Goal: Task Accomplishment & Management: Use online tool/utility

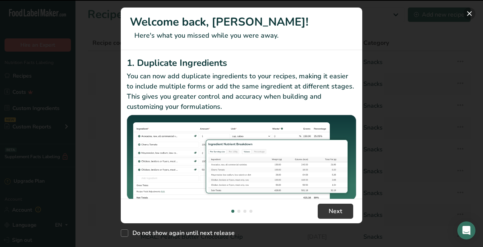
click at [470, 13] on button "New Features" at bounding box center [469, 14] width 12 height 12
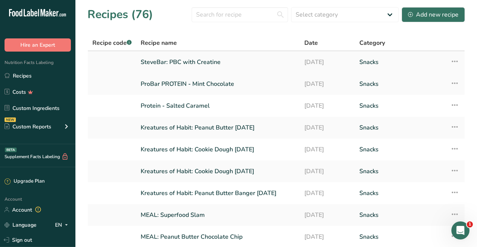
click at [186, 66] on link "SteveBar: PBC with Creatine" at bounding box center [218, 62] width 155 height 16
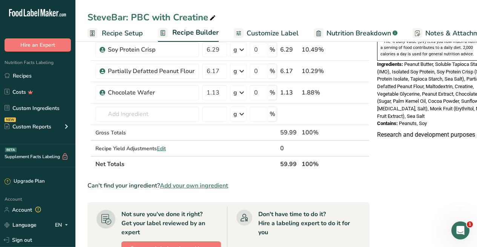
scroll to position [192, 0]
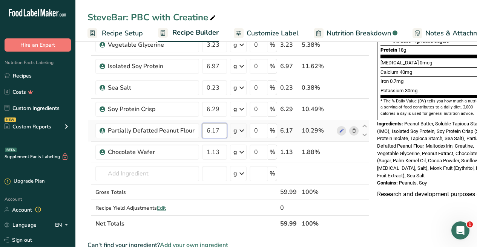
drag, startPoint x: 220, startPoint y: 128, endPoint x: 243, endPoint y: 131, distance: 23.2
click at [220, 128] on input "6.17" at bounding box center [214, 130] width 25 height 15
type input "6.18"
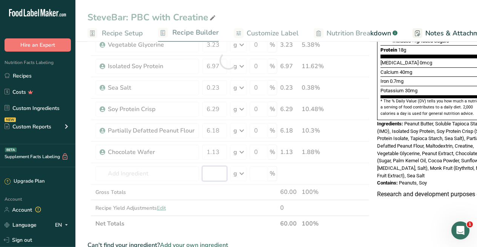
drag, startPoint x: 210, startPoint y: 180, endPoint x: 223, endPoint y: 180, distance: 12.8
click at [210, 180] on div "Ingredient * Amount * Unit * Waste * .a-a{fill:#347362;}.b-a{fill:#fff;} Grams …" at bounding box center [228, 60] width 282 height 343
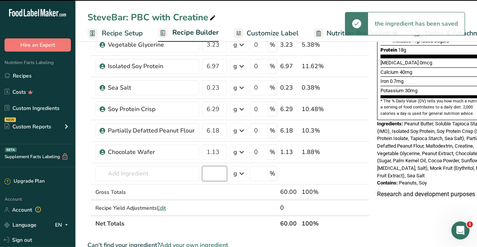
scroll to position [63, 0]
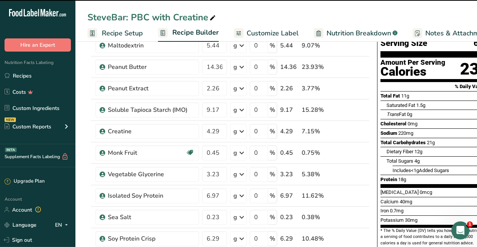
click at [352, 32] on span "Nutrition Breakdown" at bounding box center [359, 33] width 64 height 10
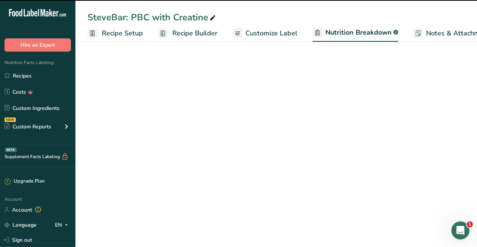
scroll to position [0, 111]
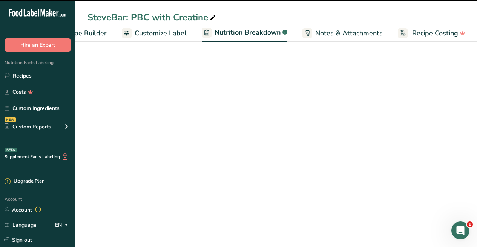
click at [287, 36] on ul "Recipe Setup Recipe Builder Customize Label Nutrition Breakdown .a-a{fill:#3473…" at bounding box center [223, 33] width 516 height 18
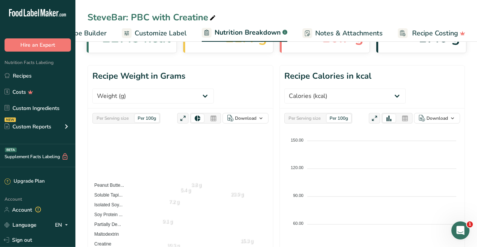
click at [164, 32] on span "Customize Label" at bounding box center [161, 33] width 52 height 10
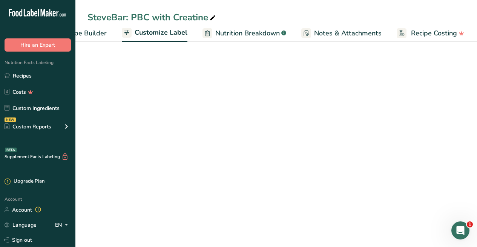
click at [165, 33] on span "Customize Label" at bounding box center [161, 33] width 53 height 10
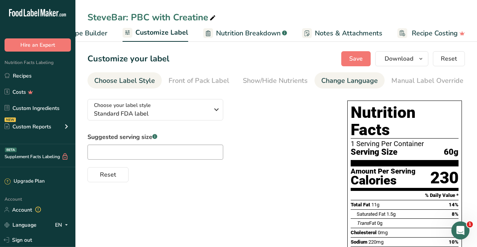
click at [338, 80] on div "Change Language" at bounding box center [349, 81] width 57 height 10
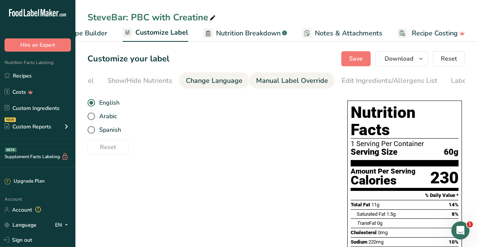
scroll to position [0, 170]
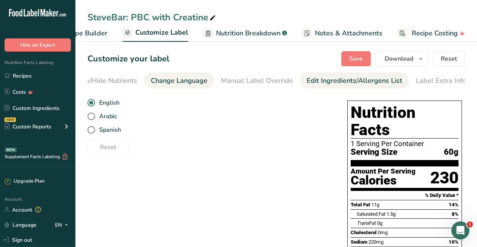
click at [331, 82] on div "Edit Ingredients/Allergens List" at bounding box center [355, 81] width 96 height 10
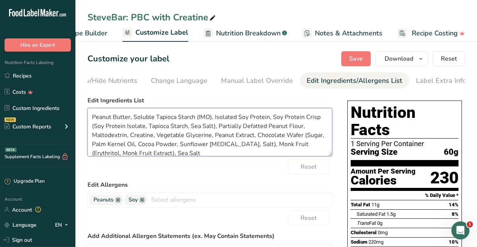
click at [210, 117] on textarea "Peanut Butter, Soluble Tapioca Starch (IMO), Isolated Soy Protein, Soy Protein …" at bounding box center [209, 132] width 245 height 48
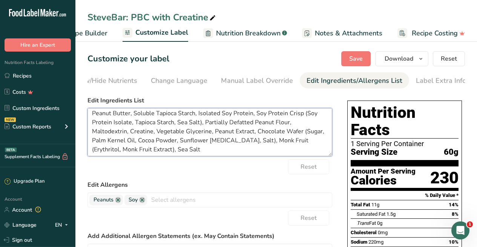
scroll to position [6, 0]
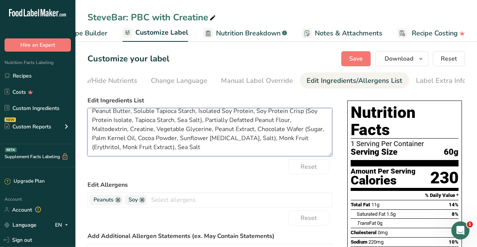
drag, startPoint x: 279, startPoint y: 138, endPoint x: 143, endPoint y: 147, distance: 136.4
click at [143, 147] on textarea "Peanut Butter, Soluble Tapioca Starch, Isolated Soy Protein, Soy Protein Crisp …" at bounding box center [209, 132] width 245 height 48
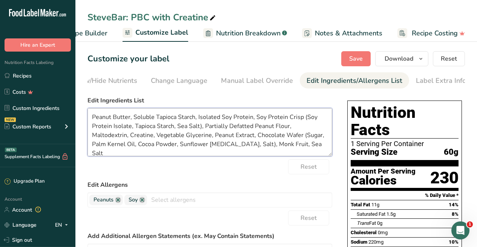
click at [284, 141] on textarea "Peanut Butter, Soluble Tapioca Starch, Isolated Soy Protein, Soy Protein Crisp …" at bounding box center [209, 132] width 245 height 48
type textarea "Peanut Butter, Soluble Tapioca Starch, Isolated Soy Protein, Soy Protein Crisp …"
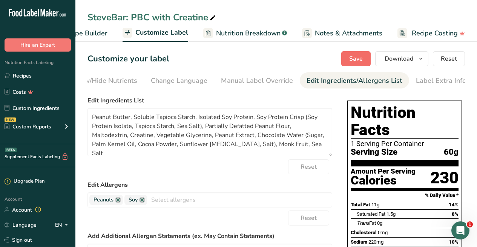
click at [359, 60] on span "Save" at bounding box center [356, 58] width 14 height 9
click at [394, 59] on span "Download" at bounding box center [399, 58] width 29 height 9
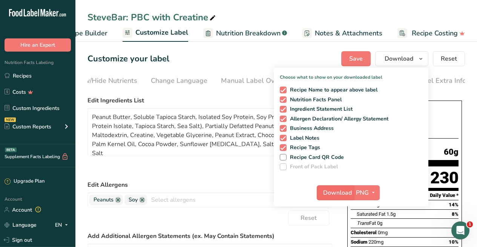
click at [327, 192] on span "Download" at bounding box center [337, 193] width 29 height 9
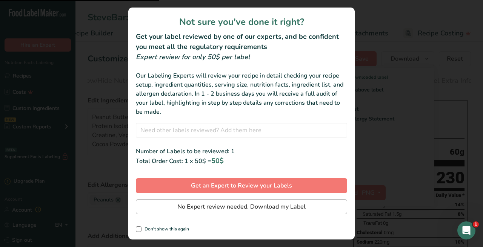
click at [279, 210] on span "No Expert review needed. Download my Label" at bounding box center [241, 207] width 128 height 9
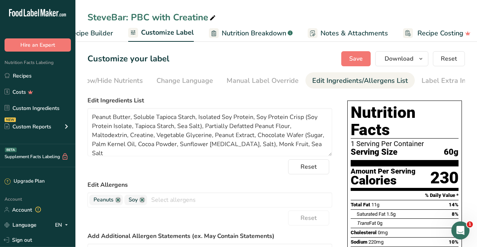
scroll to position [0, 0]
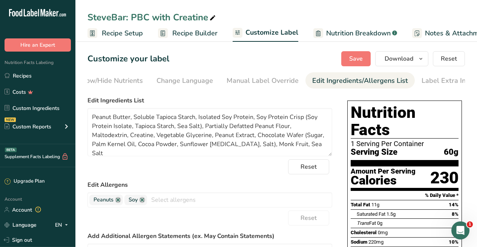
click at [178, 34] on span "Recipe Builder" at bounding box center [194, 33] width 45 height 10
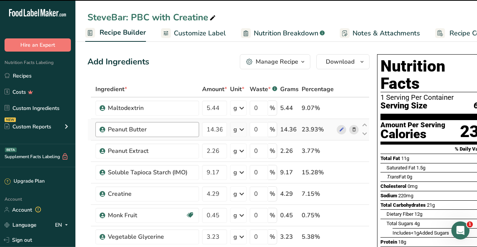
scroll to position [6, 0]
